Goal: Information Seeking & Learning: Learn about a topic

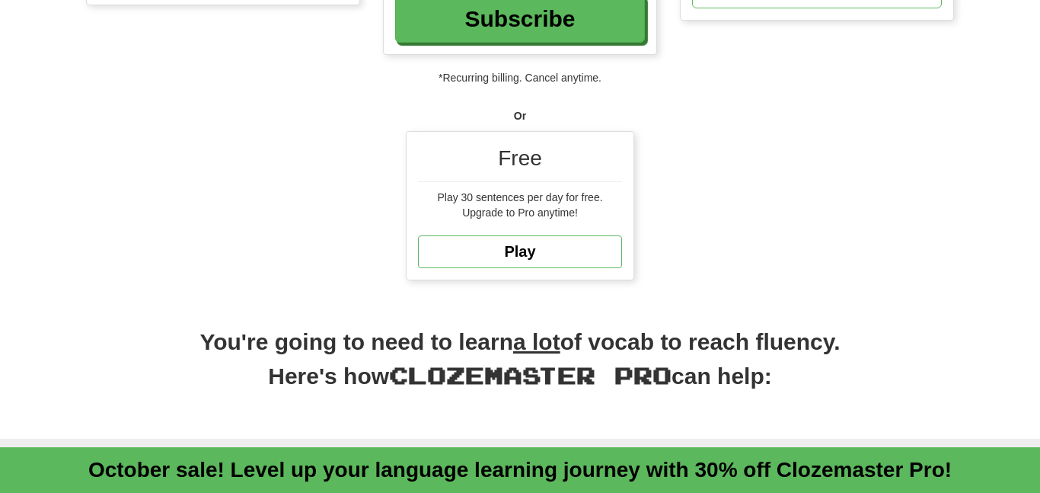
scroll to position [421, 0]
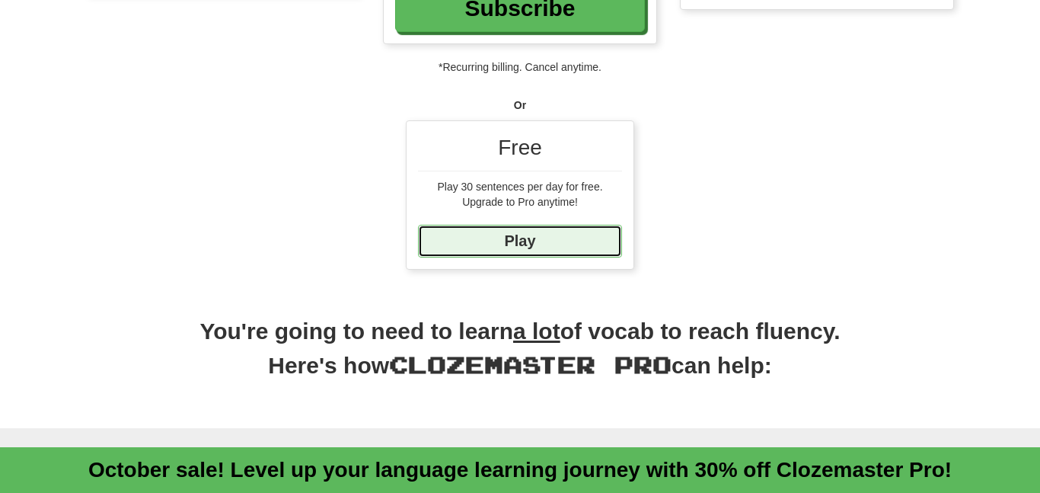
click at [563, 238] on link "Play" at bounding box center [520, 241] width 204 height 33
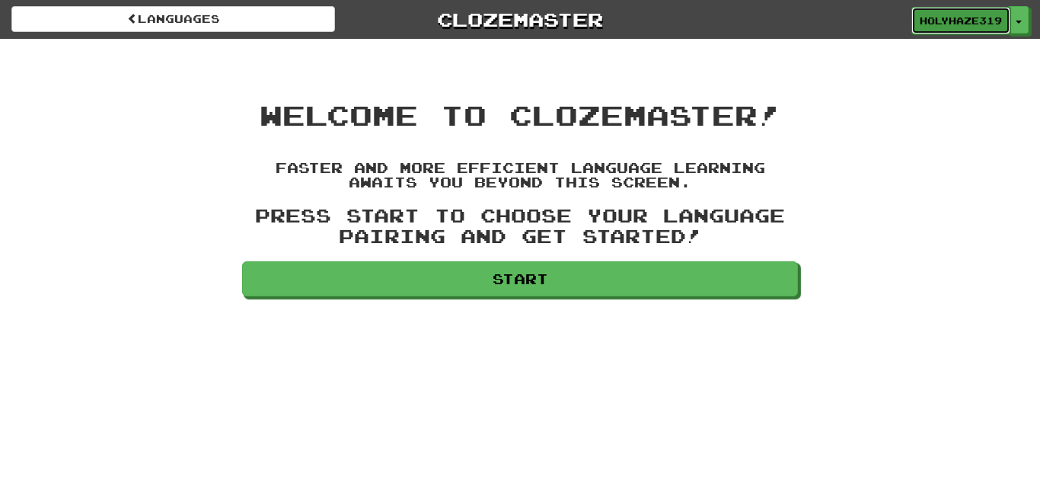
click at [989, 26] on span "HolyHaze319" at bounding box center [961, 21] width 82 height 14
click at [1021, 20] on button "Toggle Dropdown" at bounding box center [1020, 20] width 20 height 27
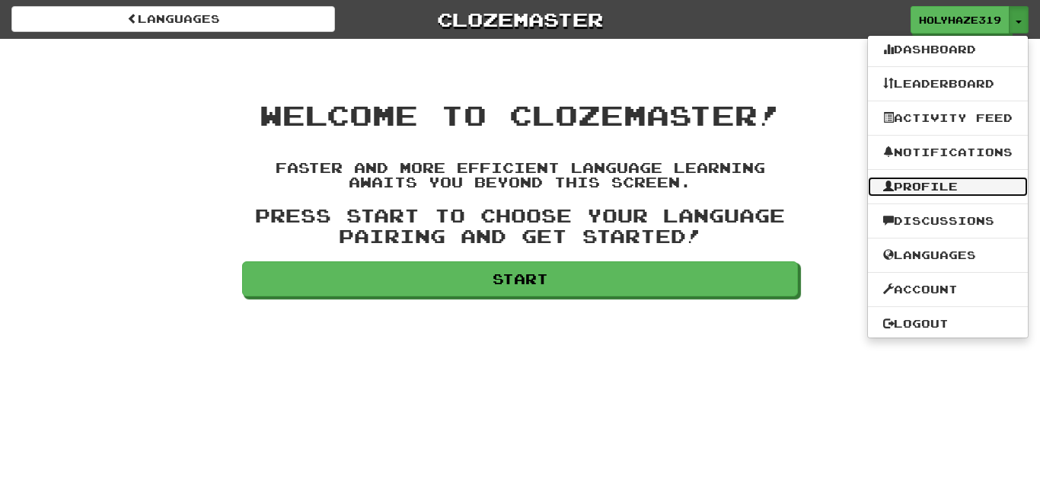
click at [925, 181] on link "Profile" at bounding box center [948, 187] width 160 height 20
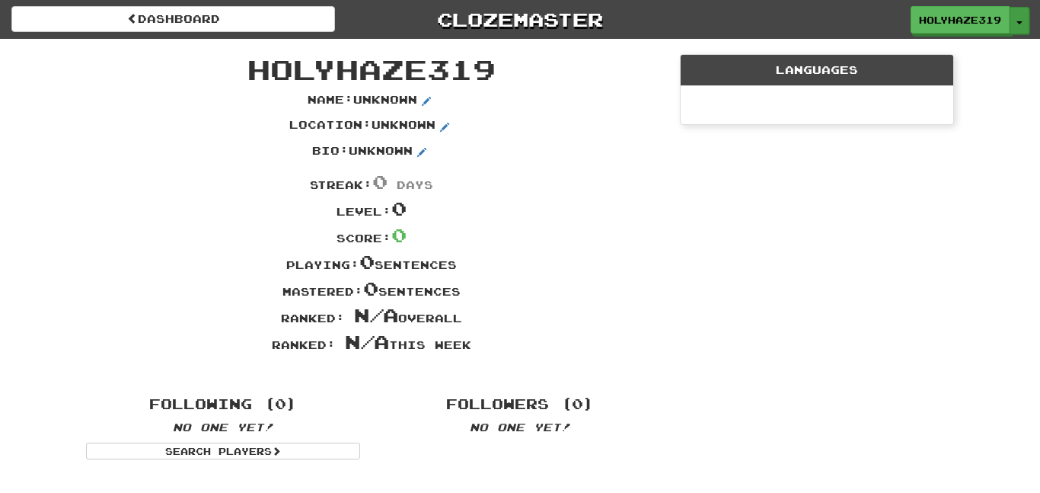
click at [1020, 24] on button "Toggle Dropdown" at bounding box center [1020, 20] width 20 height 27
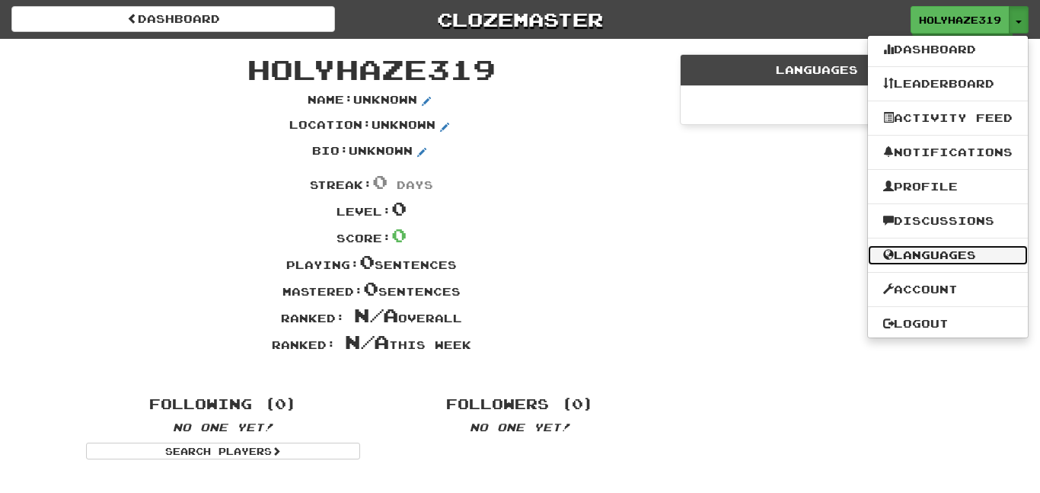
click at [940, 255] on link "Languages" at bounding box center [948, 255] width 160 height 20
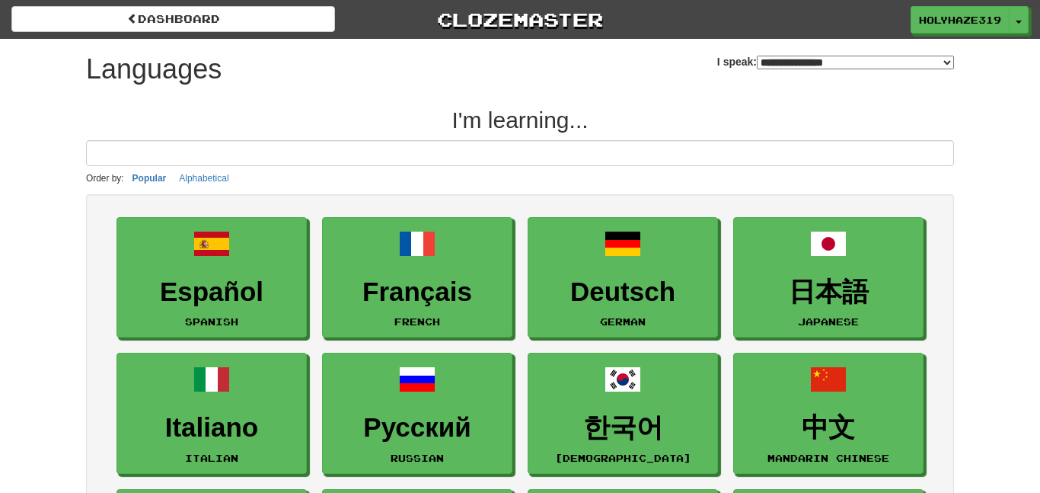
select select "*******"
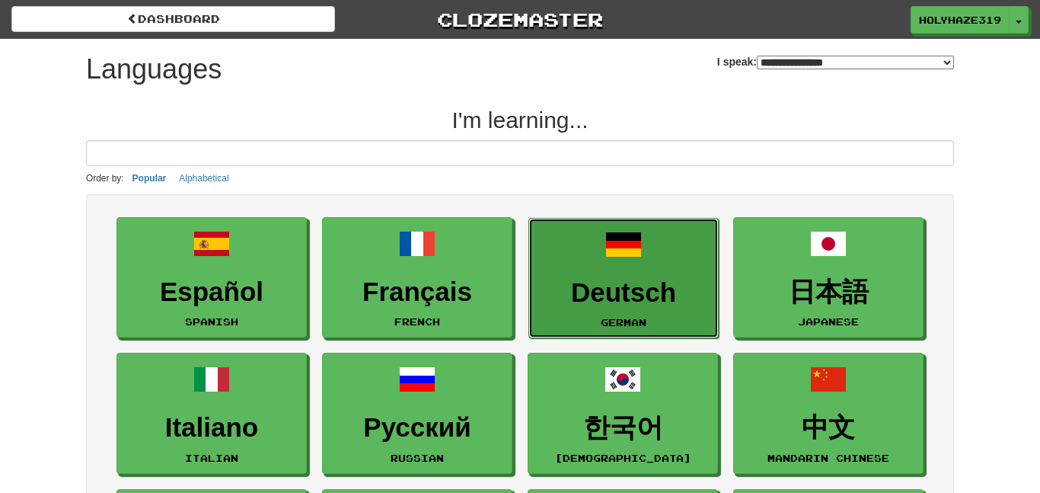
click at [647, 228] on link "Deutsch German" at bounding box center [624, 278] width 190 height 121
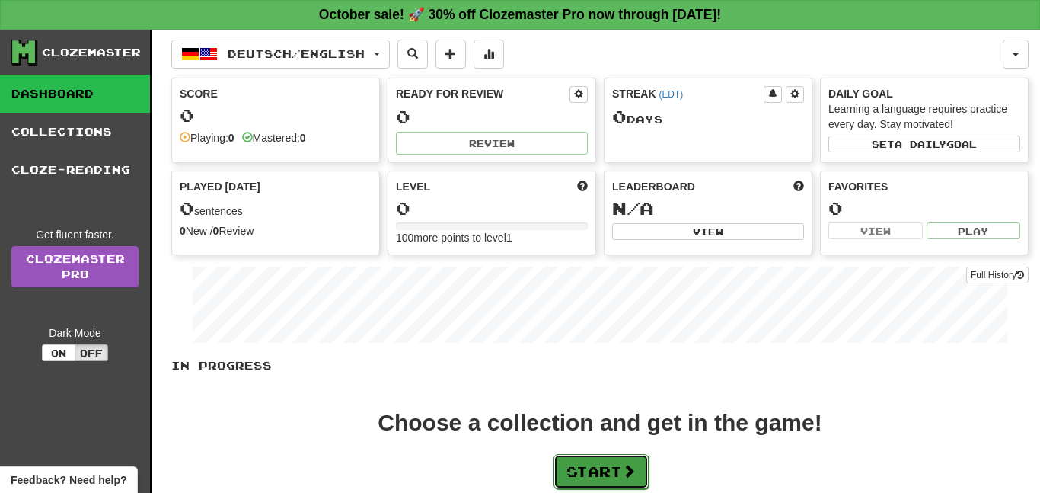
click at [596, 462] on button "Start" at bounding box center [601, 471] width 95 height 35
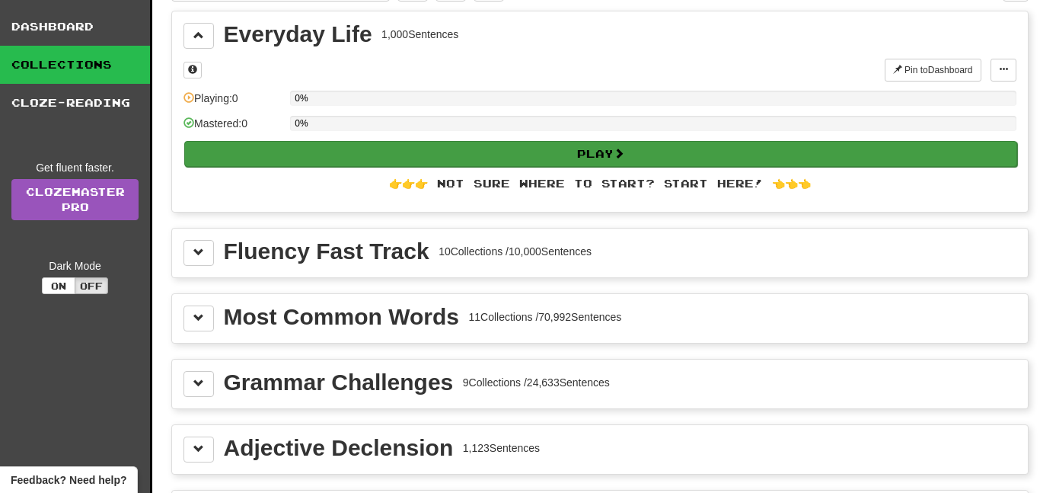
scroll to position [65, 0]
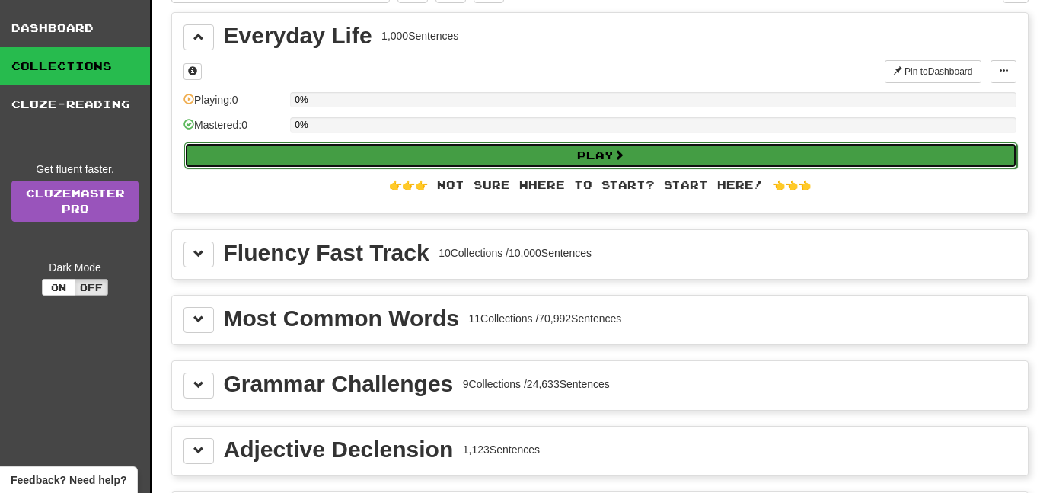
click at [501, 153] on button "Play" at bounding box center [600, 155] width 833 height 26
select select "**"
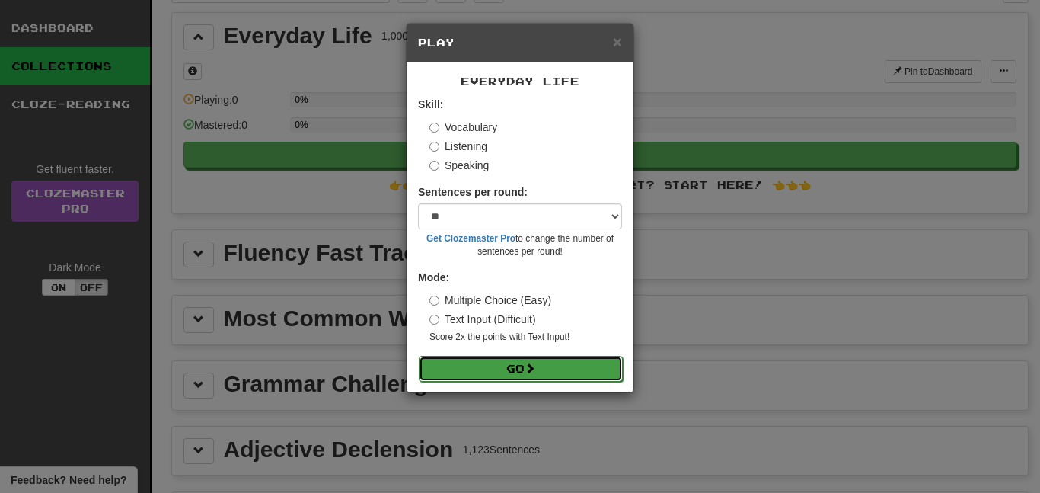
click at [564, 371] on button "Go" at bounding box center [521, 369] width 204 height 26
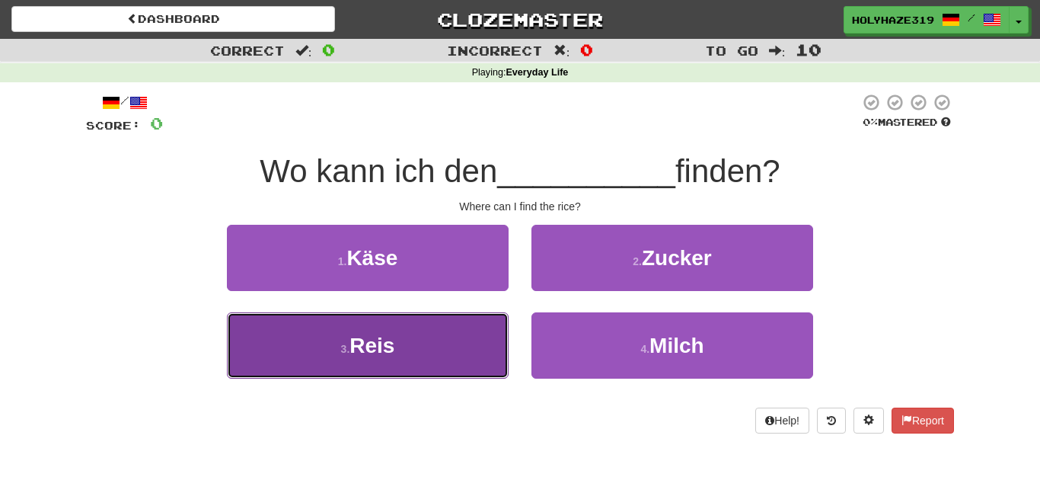
click at [462, 323] on button "3 . [PERSON_NAME]" at bounding box center [368, 345] width 282 height 66
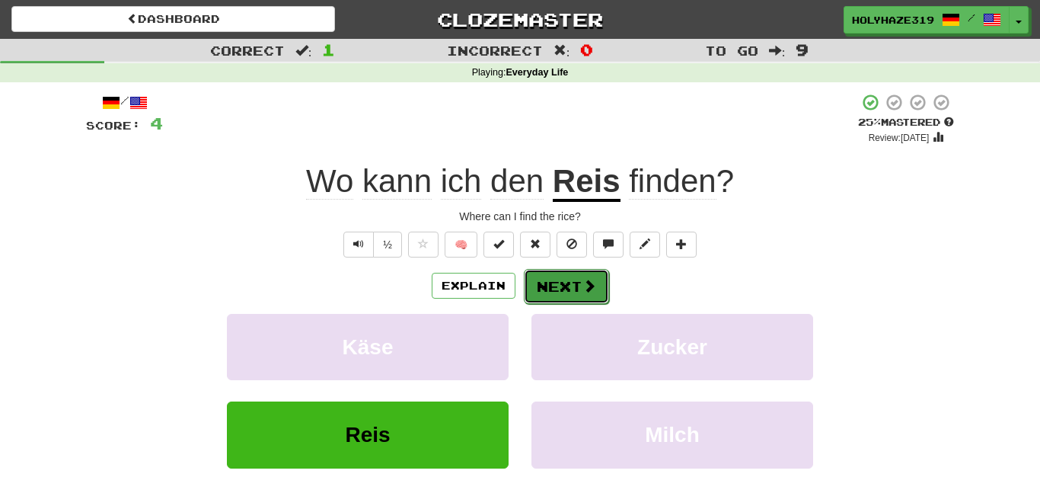
click at [551, 280] on button "Next" at bounding box center [566, 286] width 85 height 35
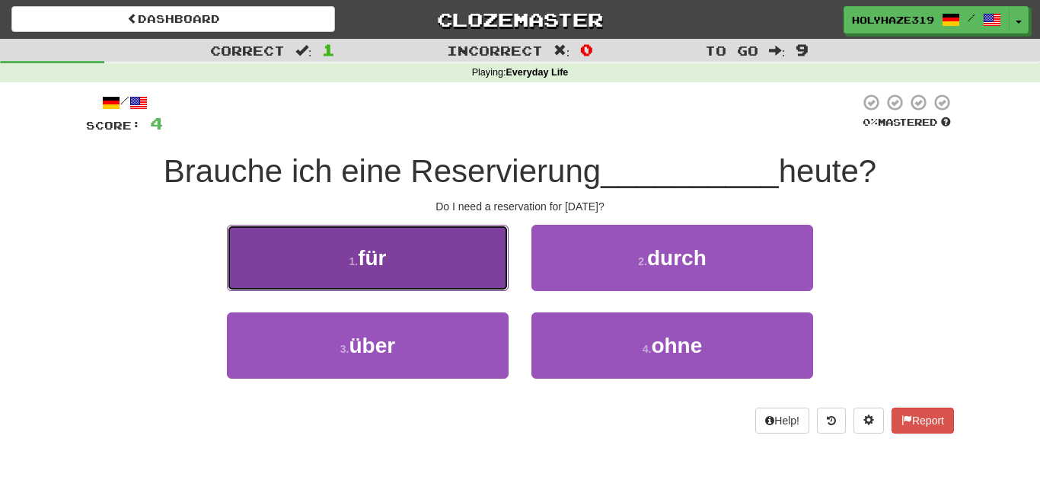
click at [426, 243] on button "1 . für" at bounding box center [368, 258] width 282 height 66
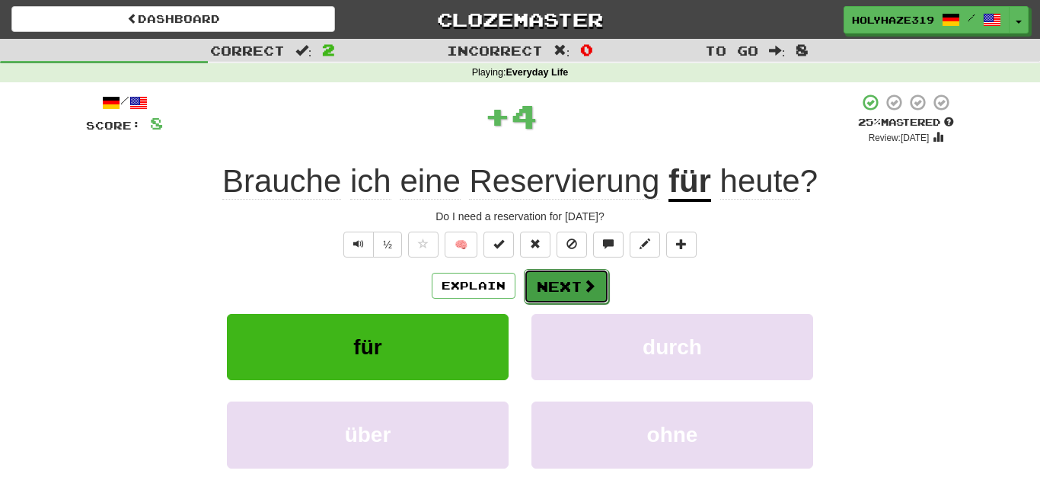
click at [552, 279] on button "Next" at bounding box center [566, 286] width 85 height 35
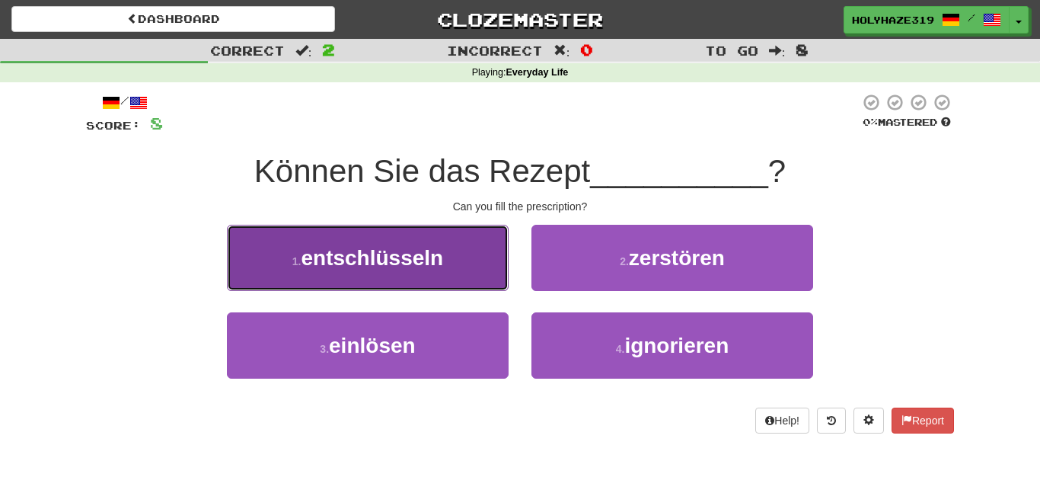
click at [451, 278] on button "1 . entschlüsseln" at bounding box center [368, 258] width 282 height 66
